Goal: Task Accomplishment & Management: Manage account settings

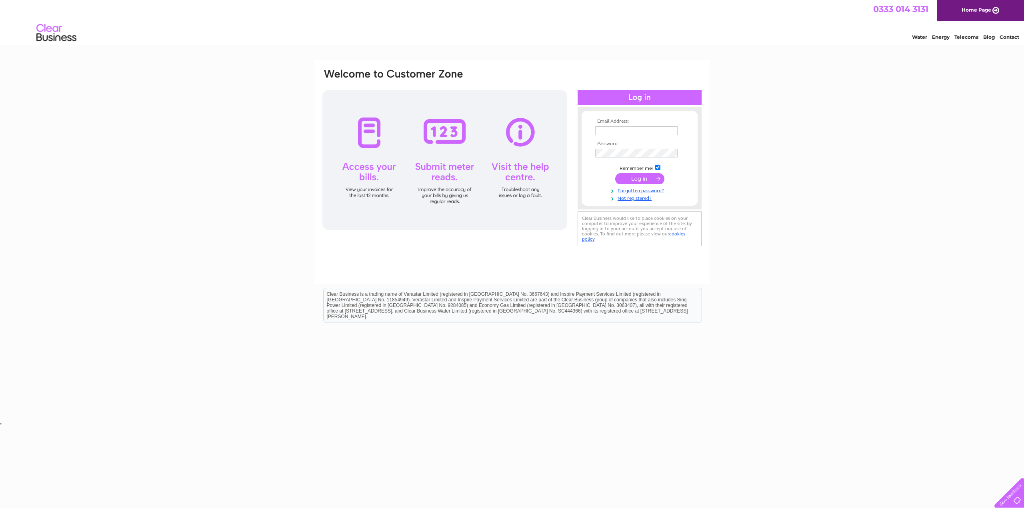
click at [600, 131] on input "text" at bounding box center [636, 130] width 82 height 9
type input "[EMAIL_ADDRESS][DOMAIN_NAME]"
click at [615, 174] on input "submit" at bounding box center [639, 179] width 49 height 11
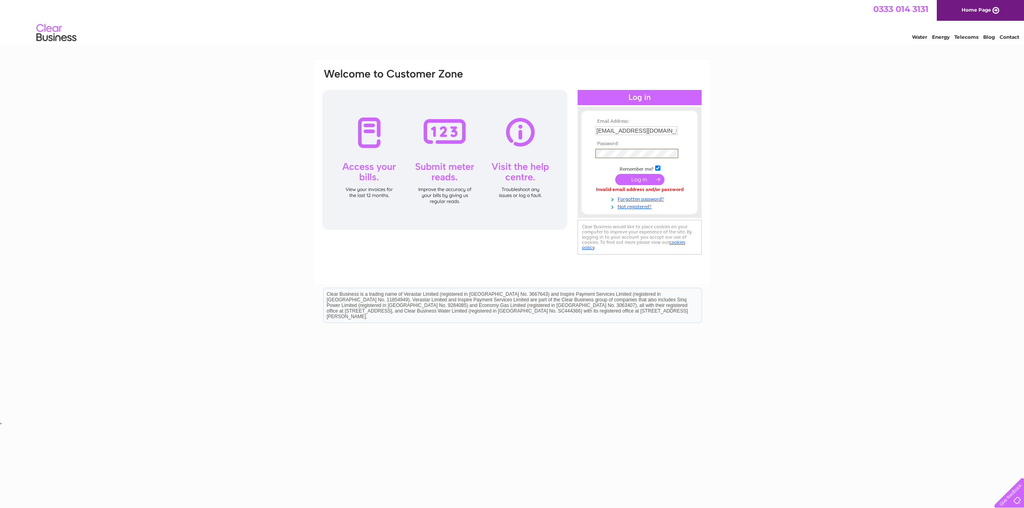
click at [615, 174] on input "submit" at bounding box center [639, 179] width 49 height 11
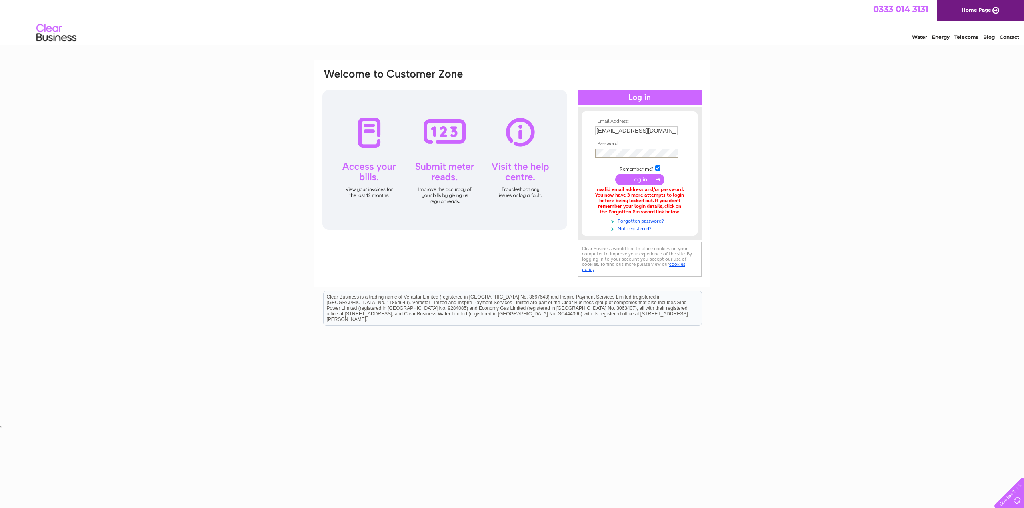
click at [615, 174] on input "submit" at bounding box center [639, 179] width 49 height 11
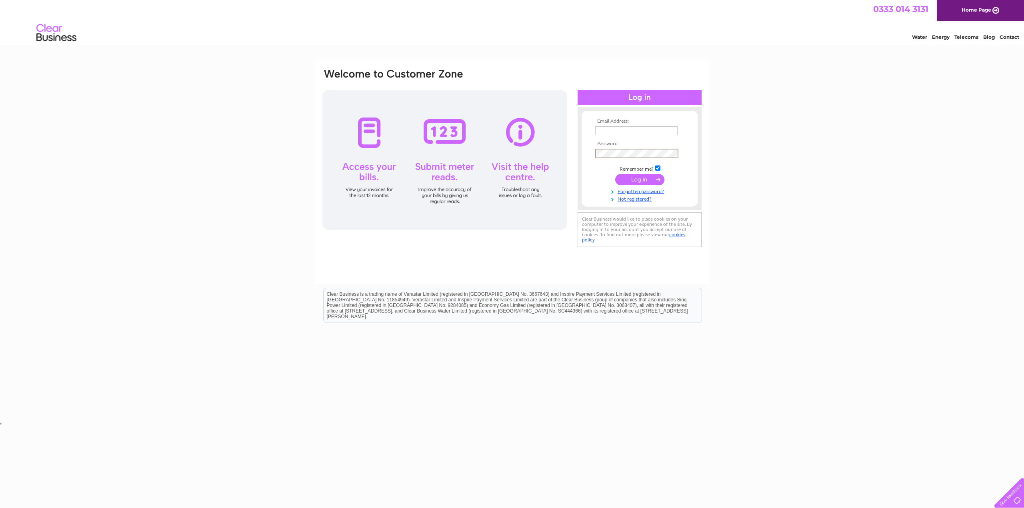
click at [601, 126] on input "text" at bounding box center [636, 130] width 82 height 9
type input "jamesthomson.son@bbtinternet.com"
click at [644, 182] on input "submit" at bounding box center [639, 178] width 49 height 11
